Goal: Task Accomplishment & Management: Manage account settings

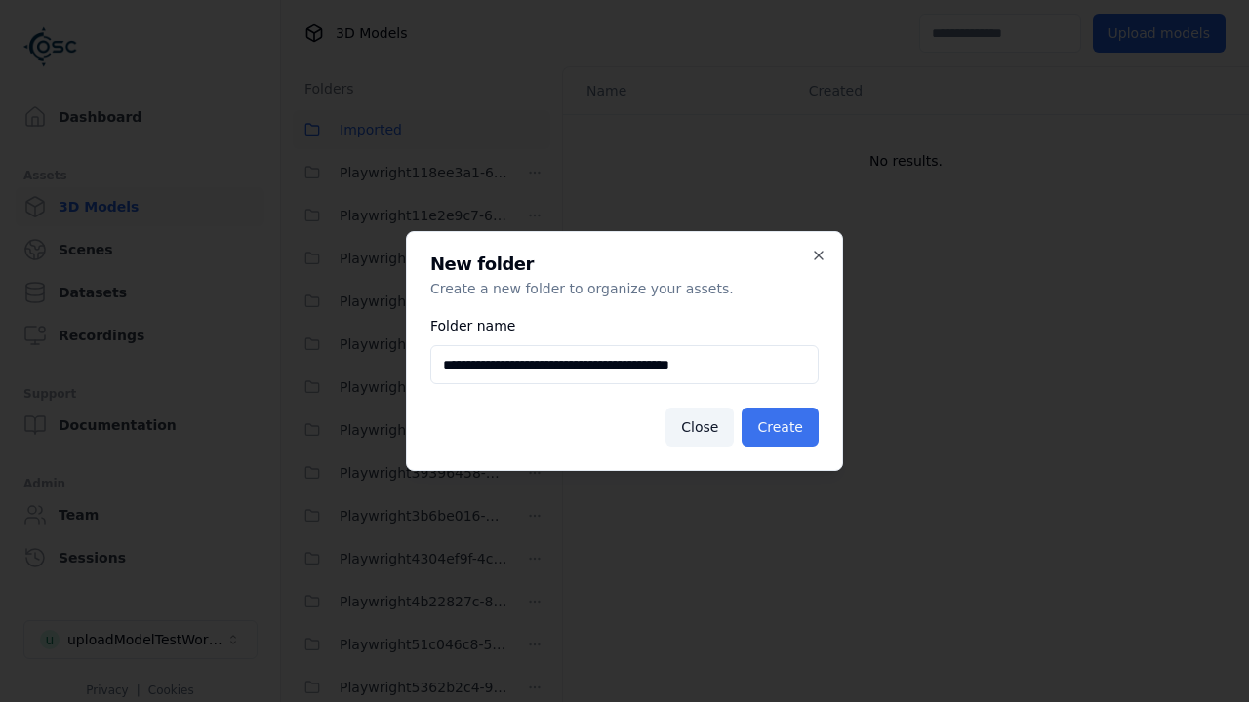
type input "**********"
click at [783, 427] on button "Create" at bounding box center [779, 427] width 77 height 39
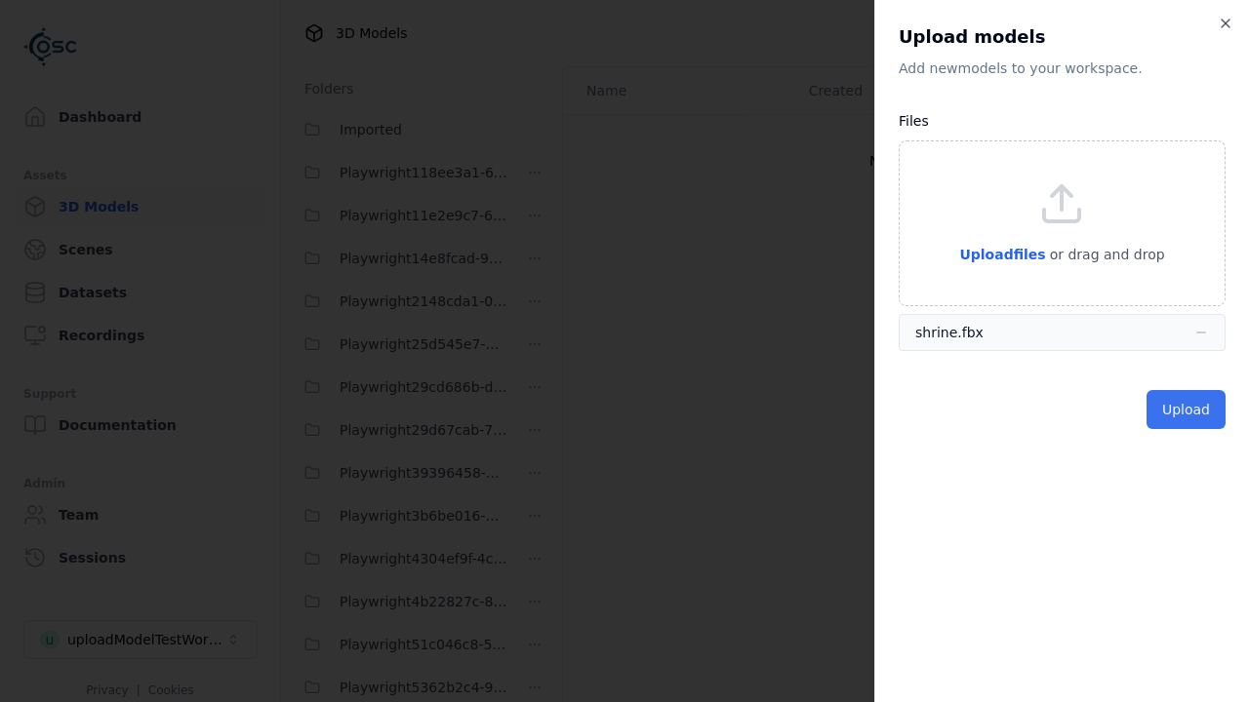
click at [1188, 410] on button "Upload" at bounding box center [1185, 409] width 79 height 39
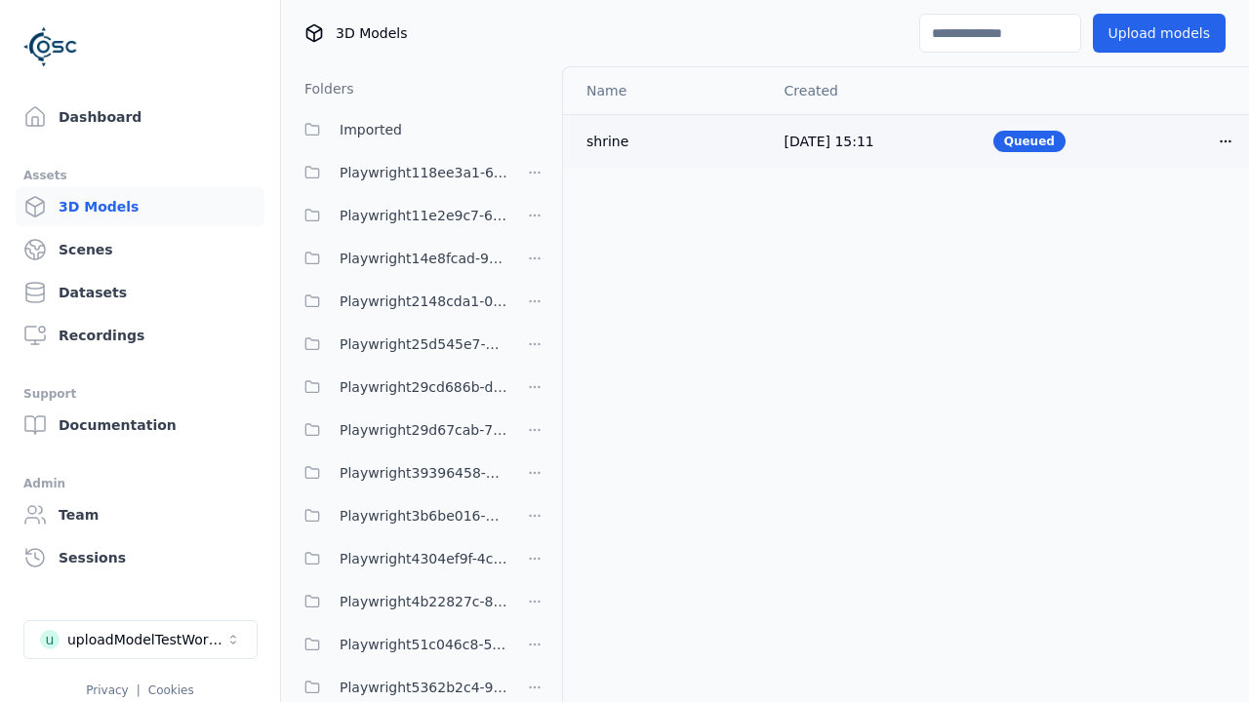
click at [1225, 140] on html "Support Dashboard Assets 3D Models Scenes Datasets Recordings Support Documenta…" at bounding box center [624, 351] width 1249 height 702
click at [1182, 217] on div "Delete" at bounding box center [1182, 216] width 115 height 31
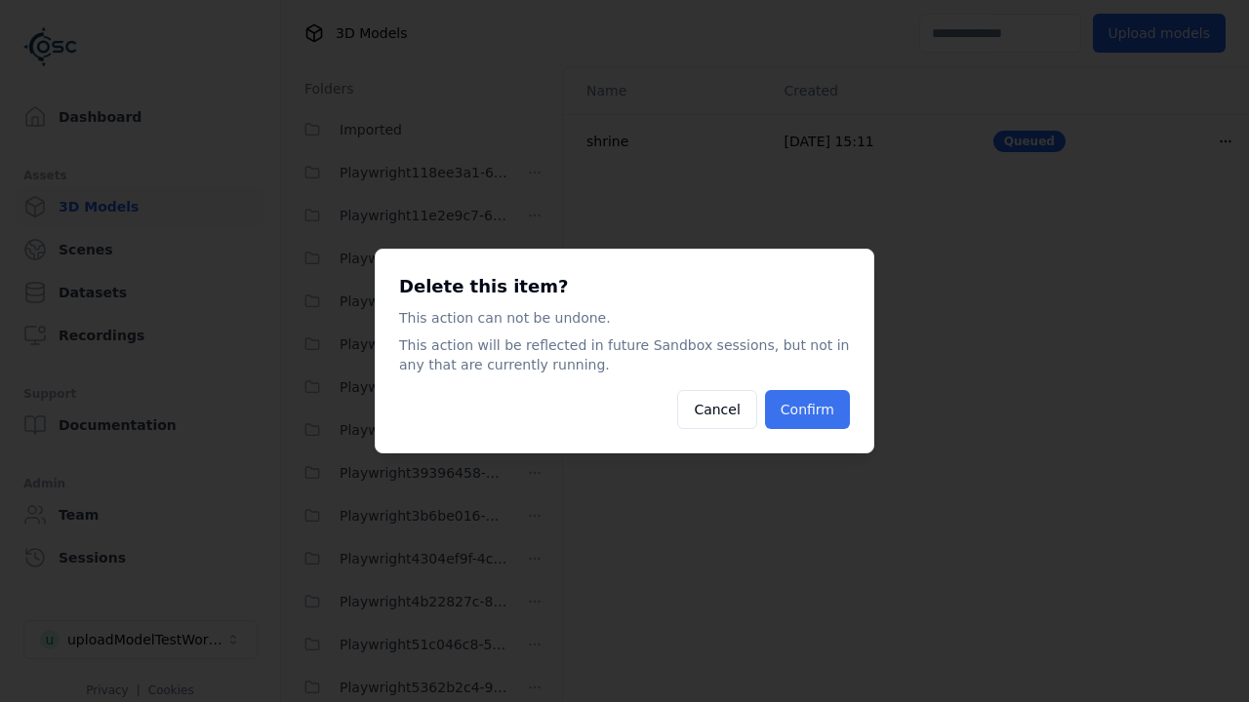
click at [810, 410] on button "Confirm" at bounding box center [807, 409] width 85 height 39
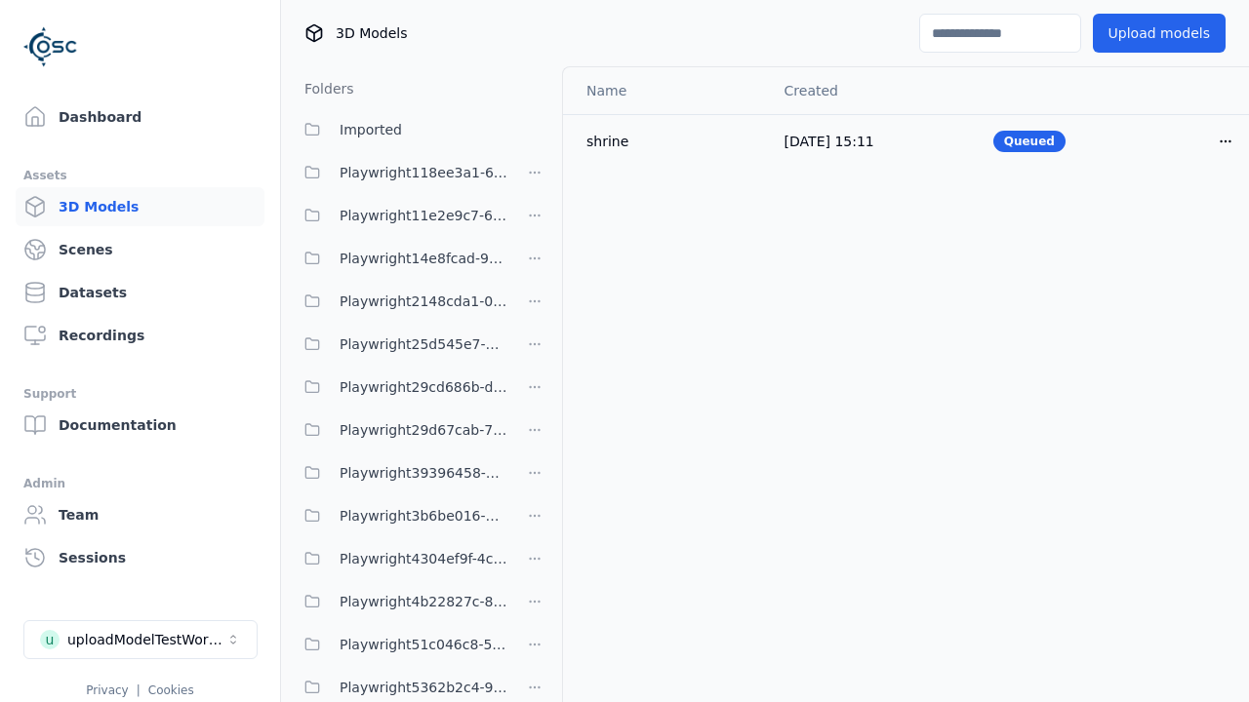
click at [535, 351] on html "Support Dashboard Assets 3D Models Scenes Datasets Recordings Support Documenta…" at bounding box center [624, 351] width 1249 height 702
